Goal: Transaction & Acquisition: Purchase product/service

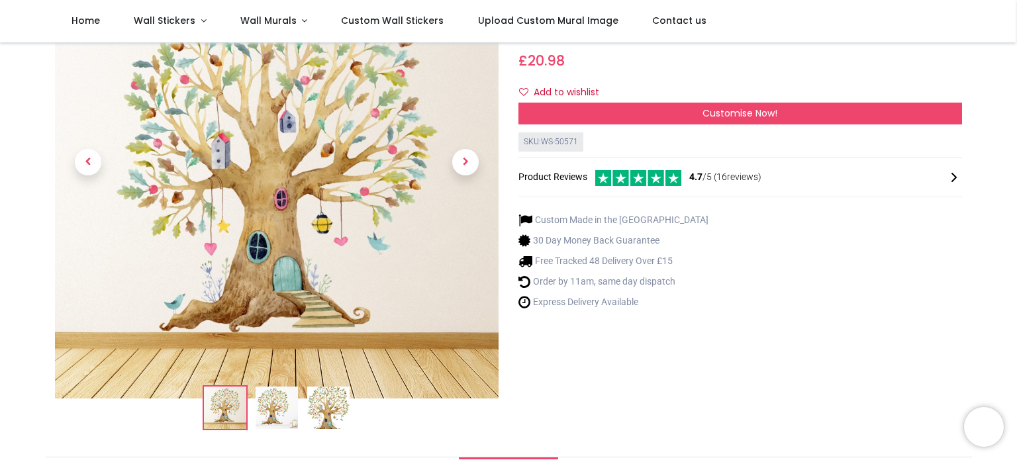
scroll to position [235, 0]
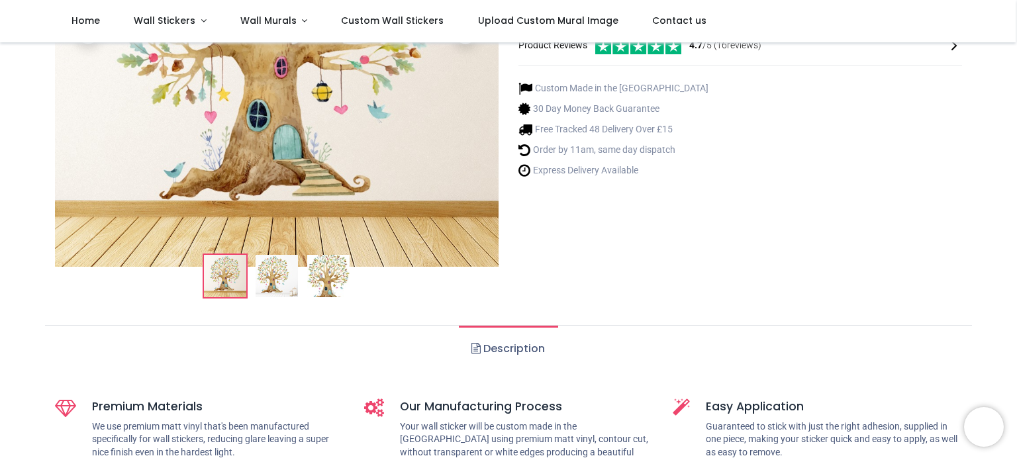
click at [271, 291] on img at bounding box center [277, 276] width 42 height 42
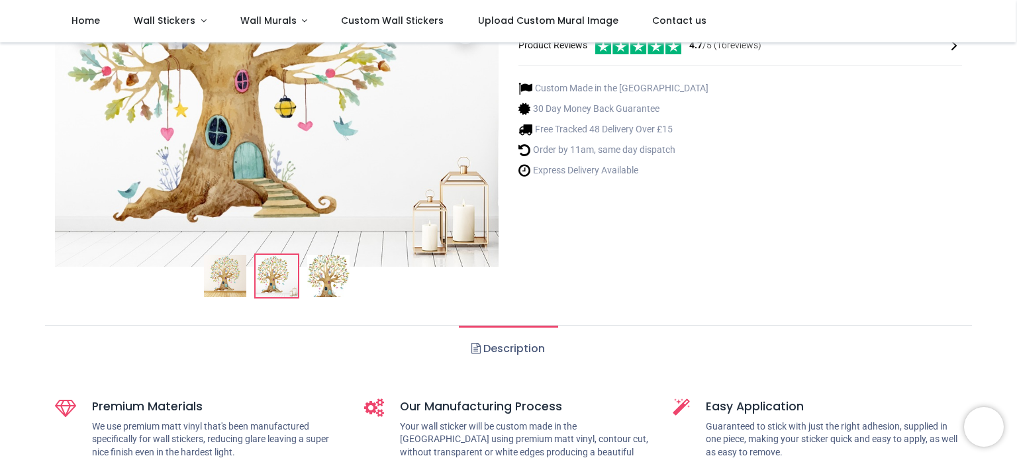
click at [322, 286] on img at bounding box center [328, 276] width 42 height 42
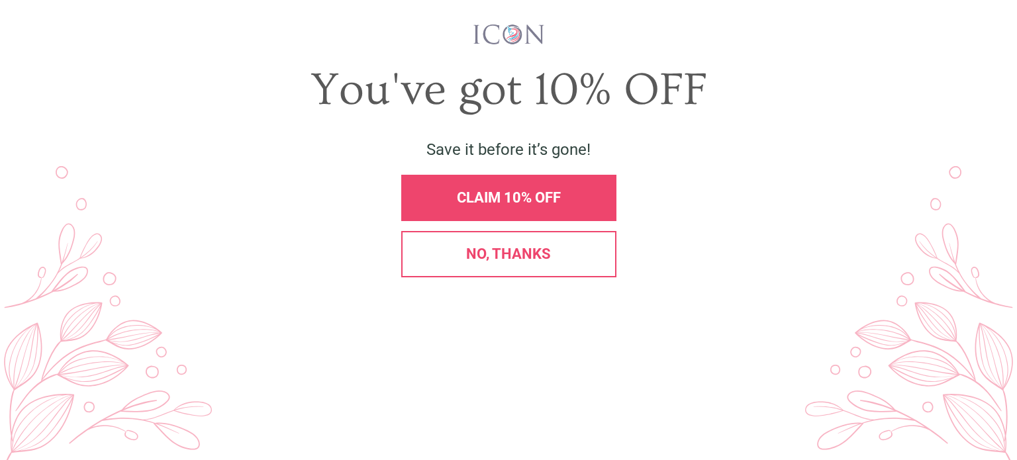
scroll to position [0, 0]
click at [557, 206] on span "CLAIM 10% OFF" at bounding box center [509, 197] width 104 height 17
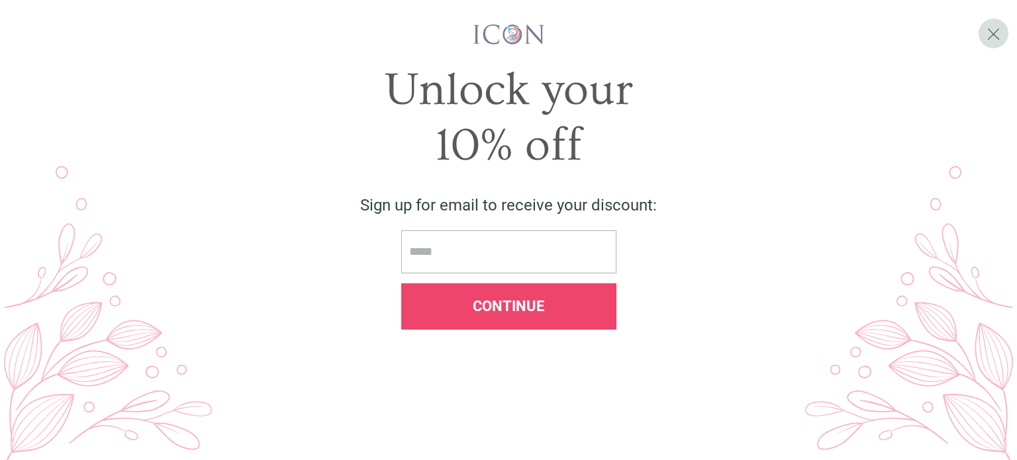
click at [553, 273] on input "email" at bounding box center [508, 251] width 215 height 43
type input "**********"
click at [541, 314] on span "Continue" at bounding box center [508, 306] width 71 height 17
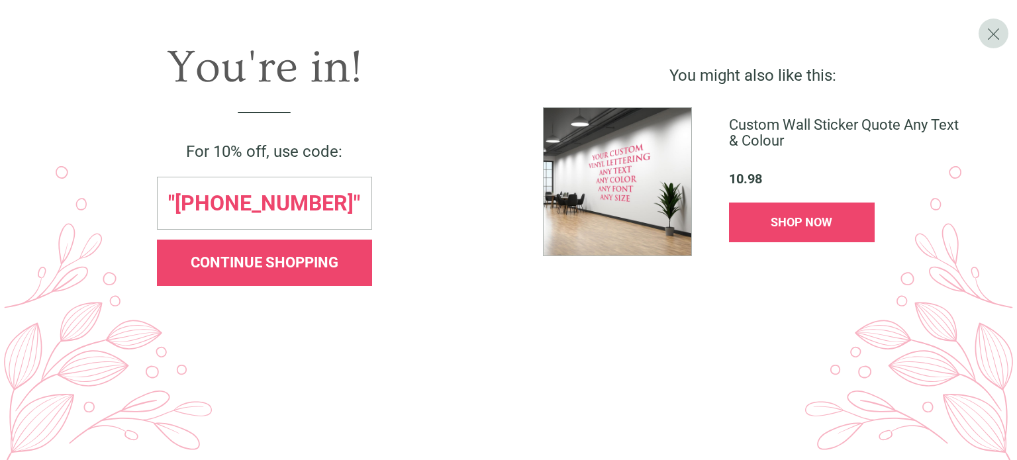
click at [345, 270] on div "CONTINUE SHOPPING" at bounding box center [264, 263] width 193 height 15
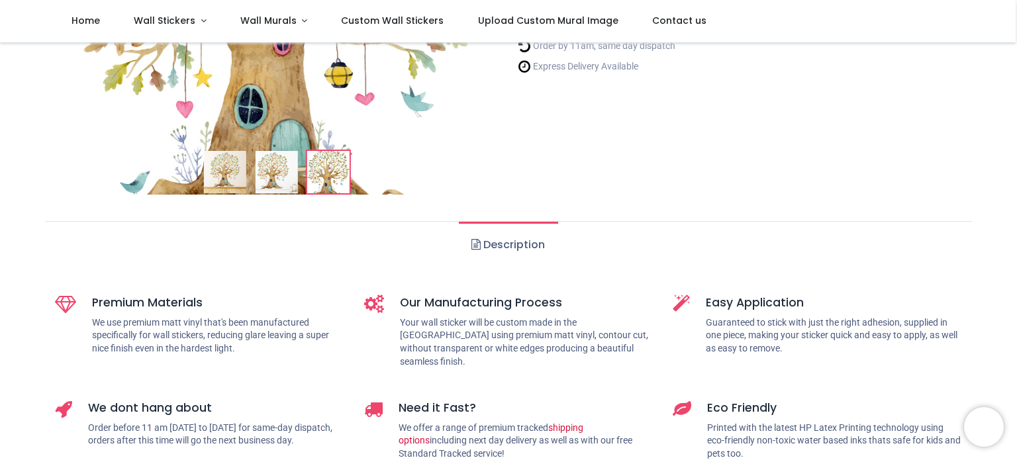
scroll to position [302, 0]
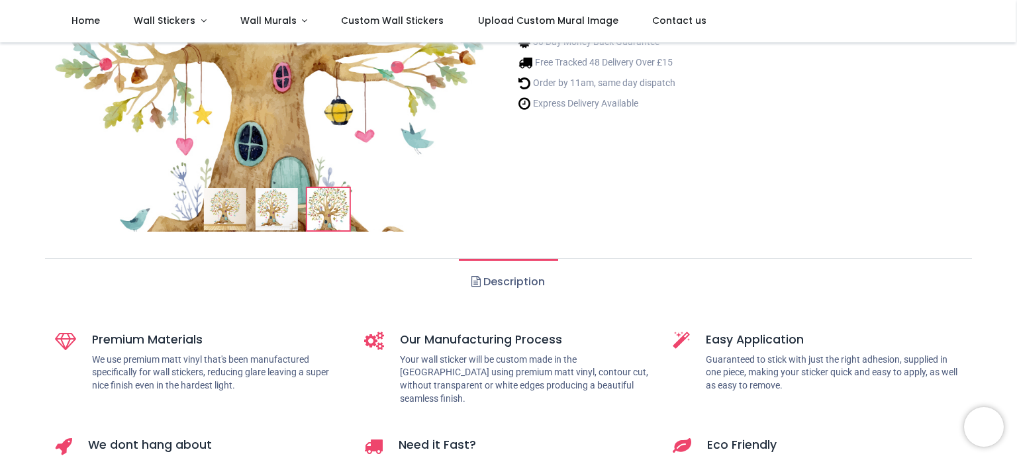
click at [493, 280] on link "Description" at bounding box center [508, 282] width 99 height 46
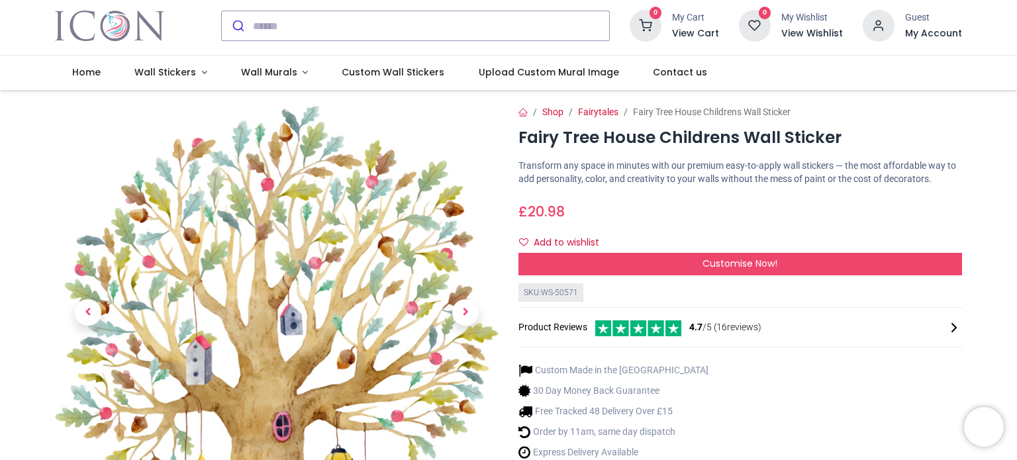
scroll to position [0, 0]
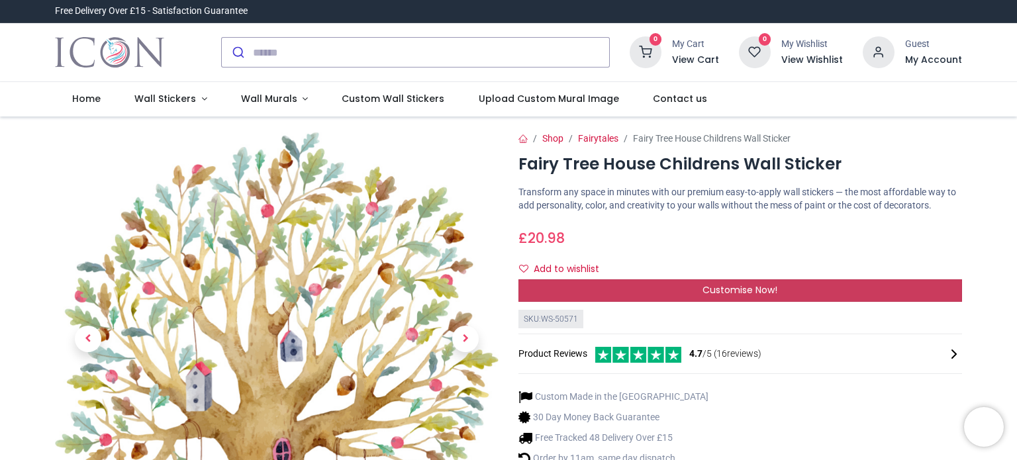
click at [618, 294] on div "Customise Now!" at bounding box center [740, 290] width 444 height 23
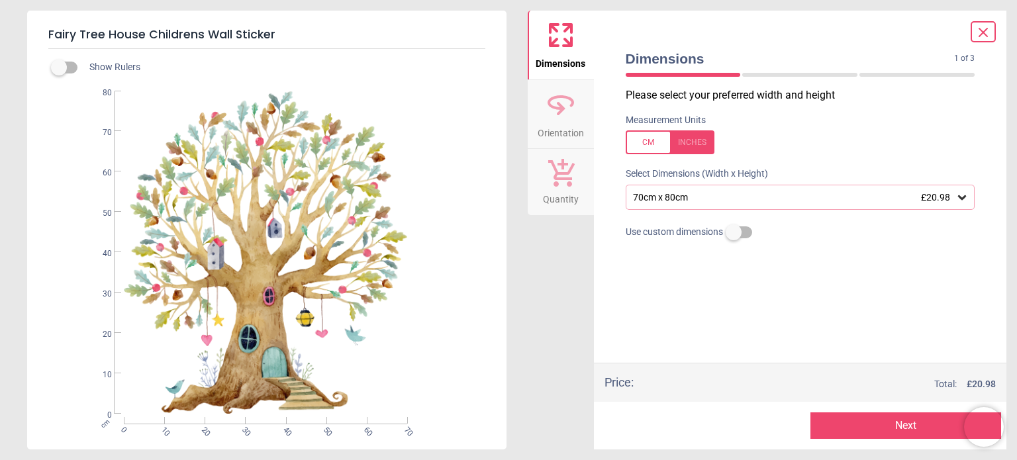
click at [707, 203] on div "70cm x 80cm £20.98" at bounding box center [801, 197] width 350 height 25
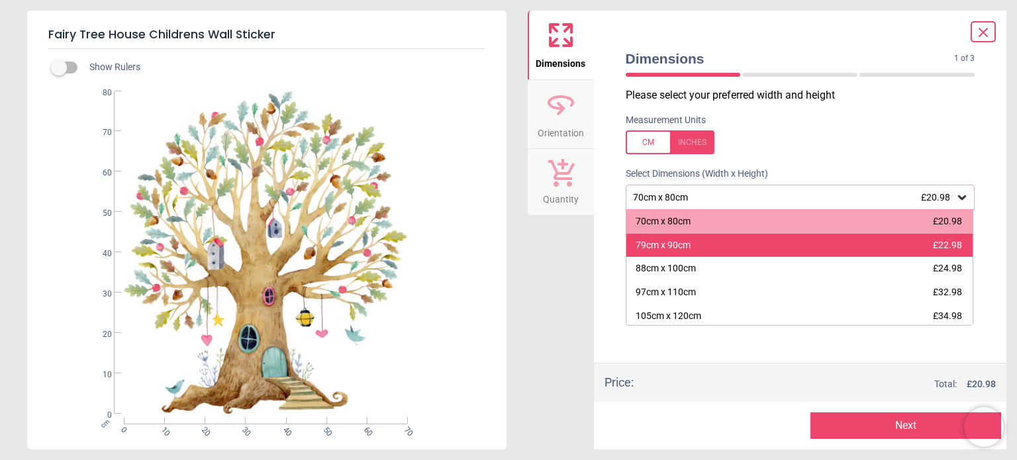
scroll to position [50, 0]
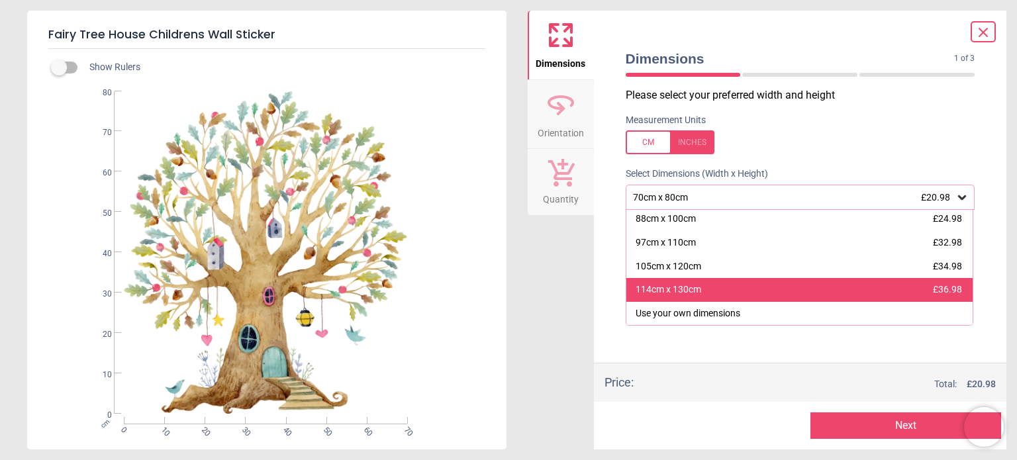
click at [728, 285] on div "114cm x 130cm £36.98" at bounding box center [799, 290] width 347 height 24
